Goal: Navigation & Orientation: Go to known website

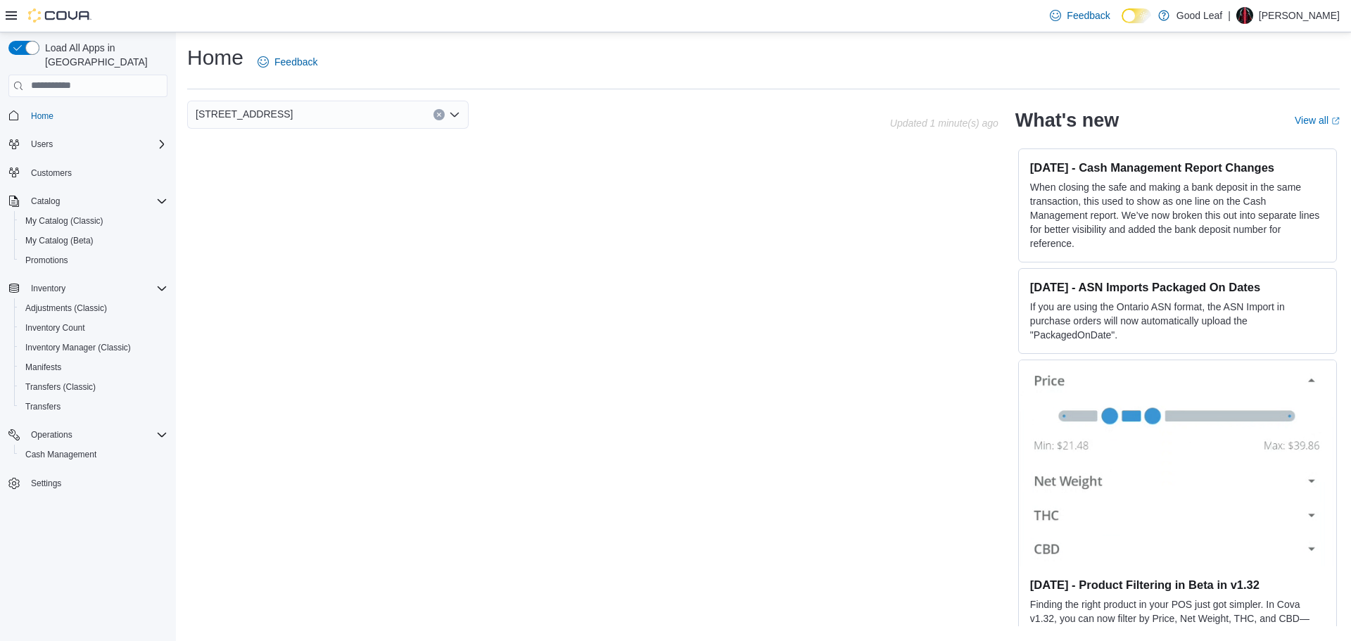
click at [1279, 17] on div "| [PERSON_NAME]" at bounding box center [1284, 15] width 112 height 17
click at [1253, 131] on span "Sign Out" at bounding box center [1249, 137] width 38 height 14
